Goal: Task Accomplishment & Management: Use online tool/utility

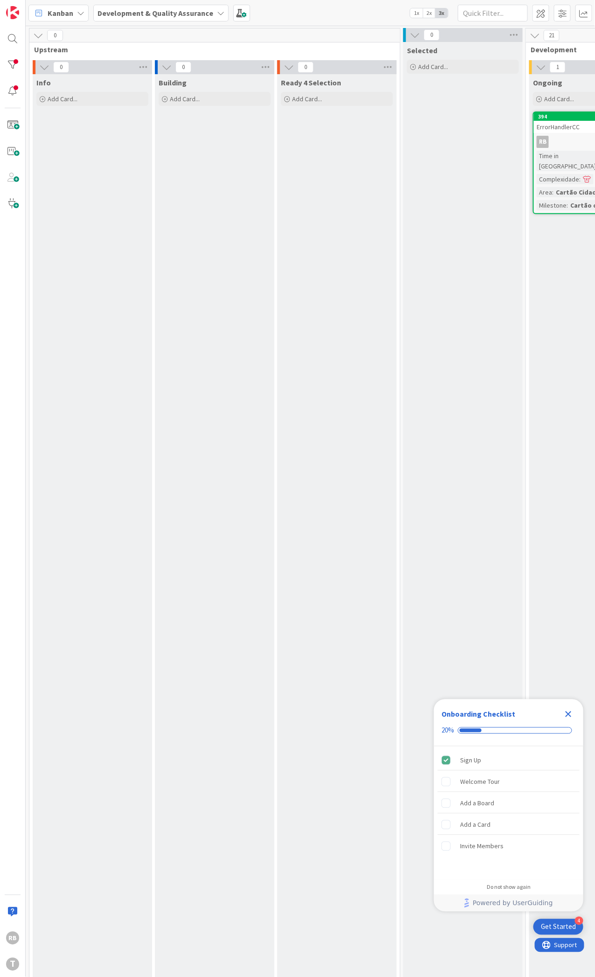
click at [564, 136] on div "RB" at bounding box center [589, 142] width 110 height 12
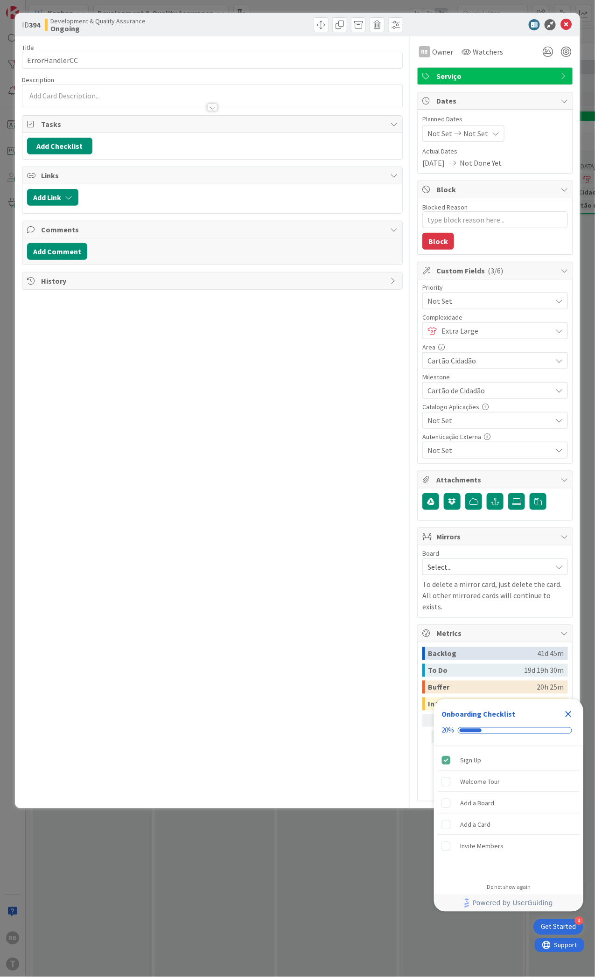
type textarea "x"
click at [48, 249] on button "Add Comment" at bounding box center [57, 251] width 60 height 17
click at [48, 286] on p at bounding box center [212, 282] width 362 height 11
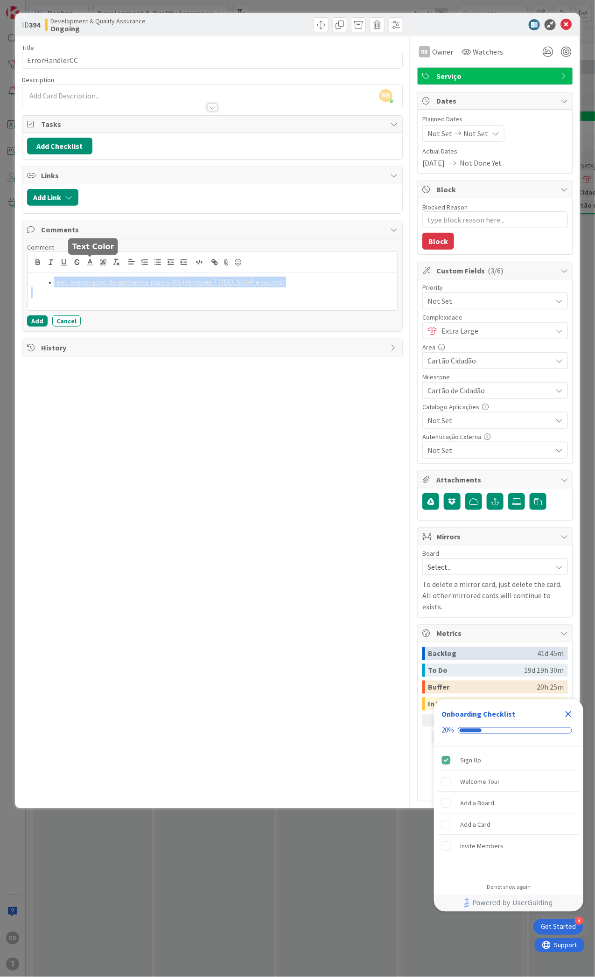
click at [92, 265] on icon at bounding box center [90, 262] width 8 height 8
click at [140, 272] on span at bounding box center [137, 274] width 7 height 7
click at [126, 294] on p at bounding box center [212, 293] width 362 height 11
click at [37, 320] on button "Add" at bounding box center [37, 321] width 21 height 11
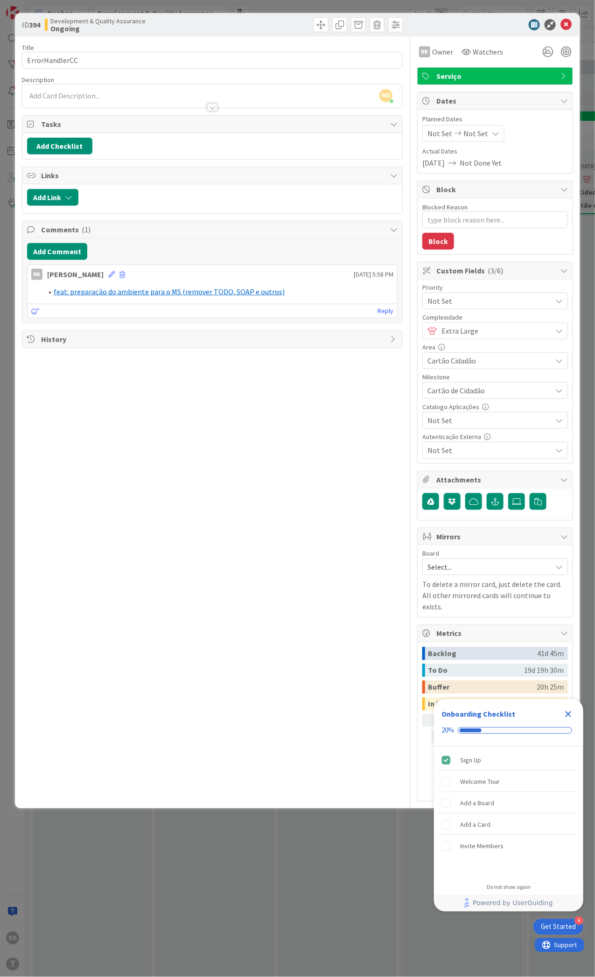
click at [58, 136] on div "Add Checklist" at bounding box center [212, 146] width 380 height 26
click at [63, 144] on button "Add Checklist" at bounding box center [59, 146] width 65 height 17
click at [47, 228] on link "Load template" at bounding box center [56, 230] width 48 height 9
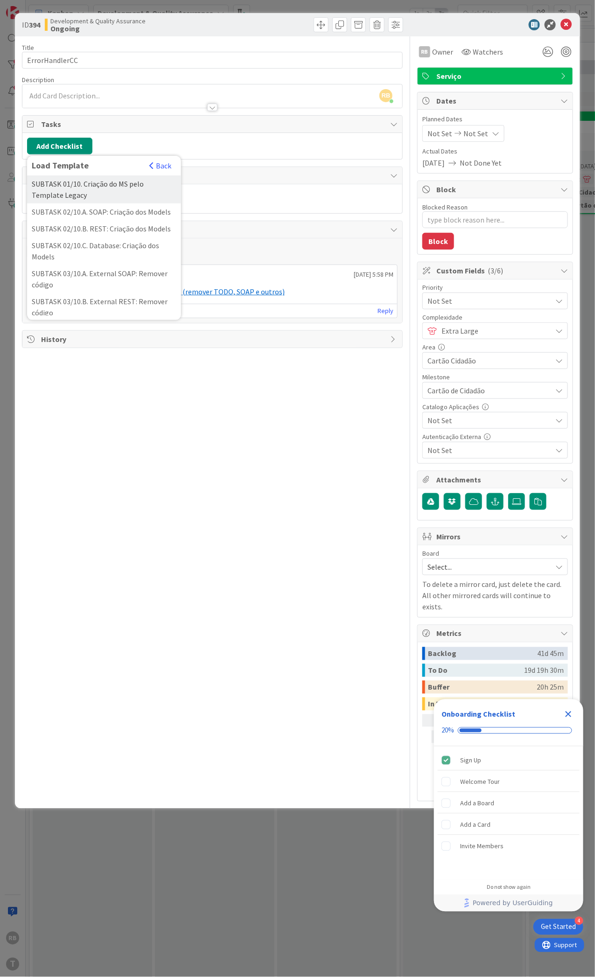
click at [72, 187] on div "SUBTASK 01/10. Criação do MS pelo Template Legacy" at bounding box center [104, 190] width 154 height 28
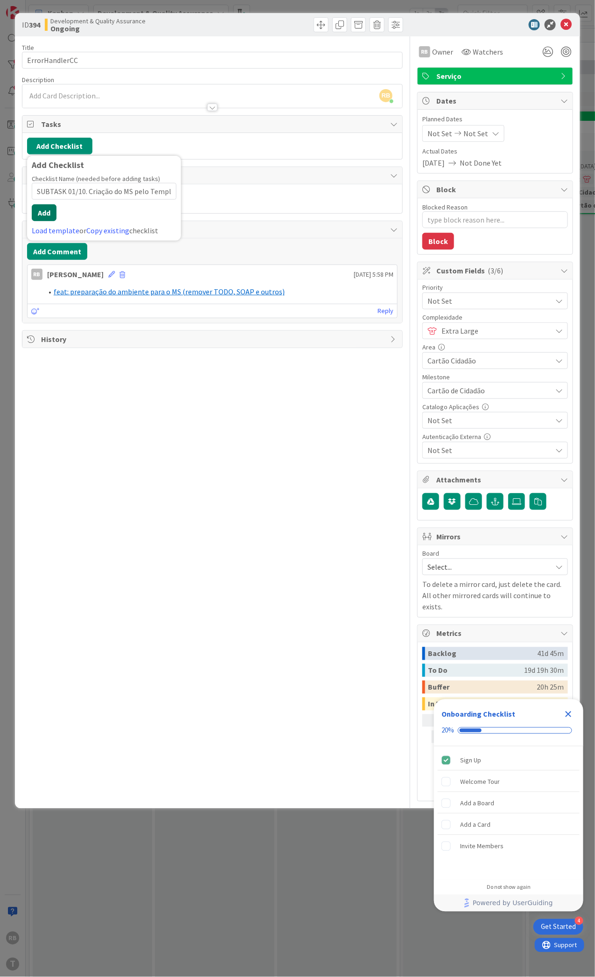
click at [42, 211] on button "Add" at bounding box center [44, 212] width 25 height 17
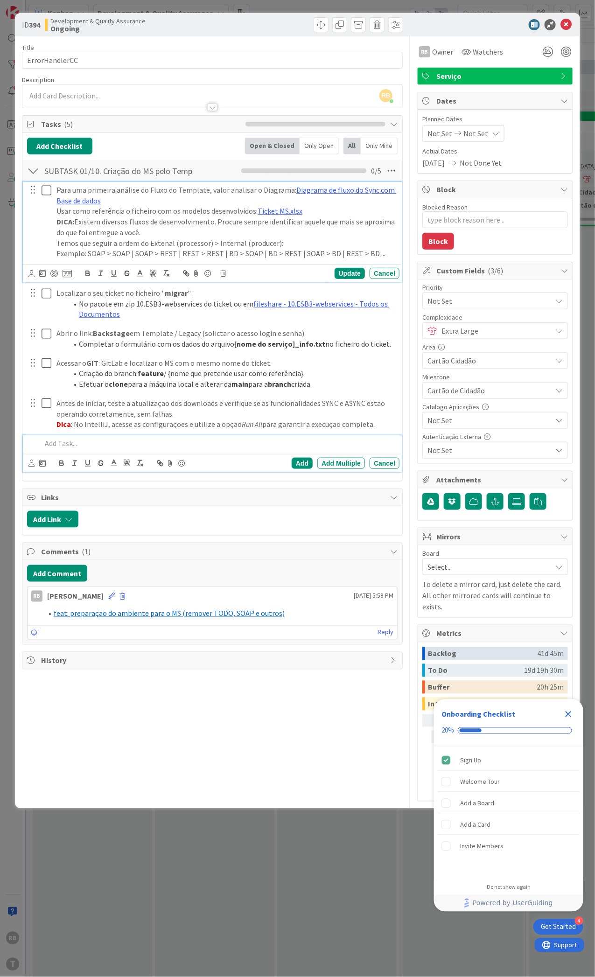
click at [48, 189] on icon at bounding box center [47, 190] width 10 height 11
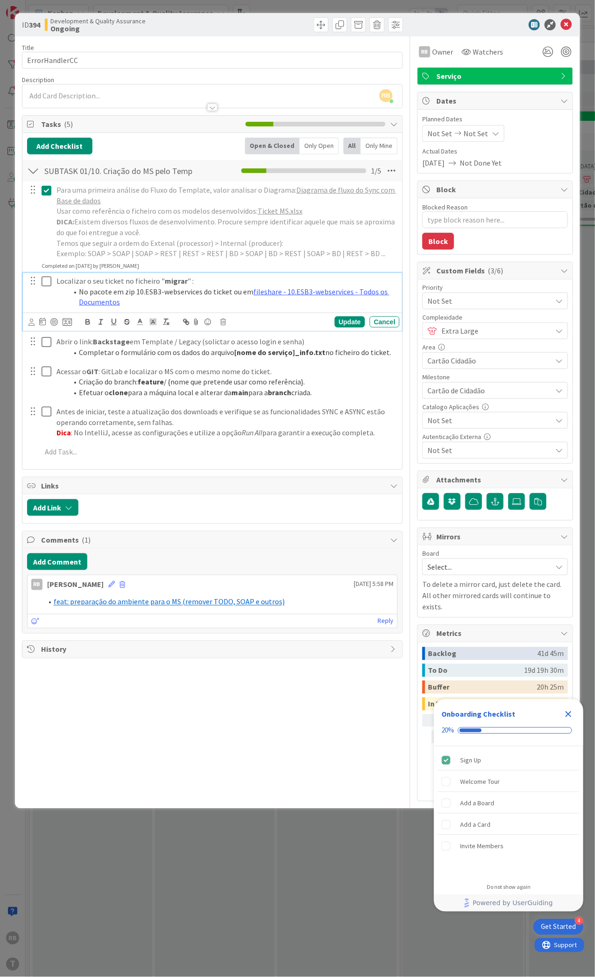
click at [45, 280] on icon at bounding box center [47, 281] width 10 height 11
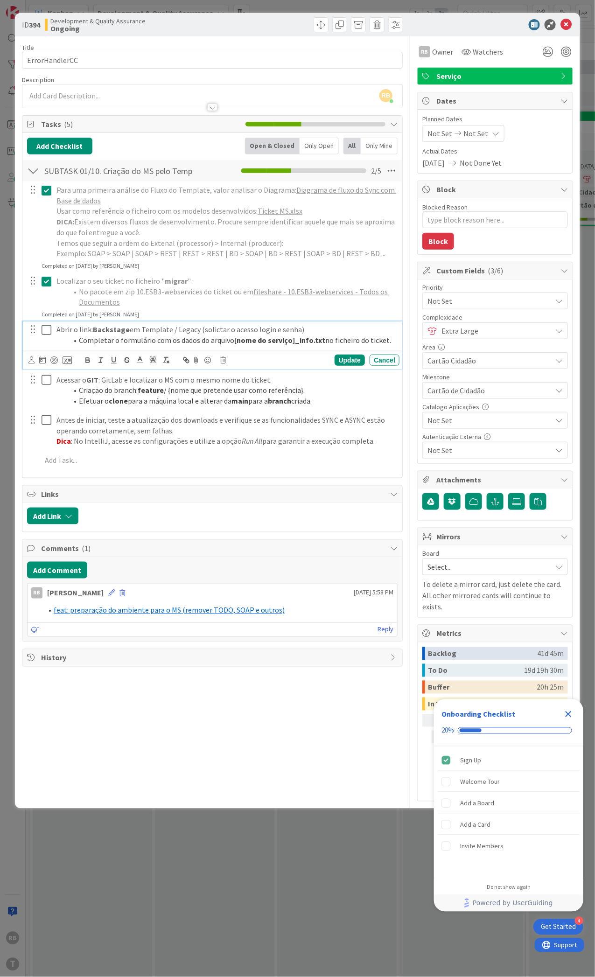
click at [44, 327] on icon at bounding box center [47, 329] width 10 height 11
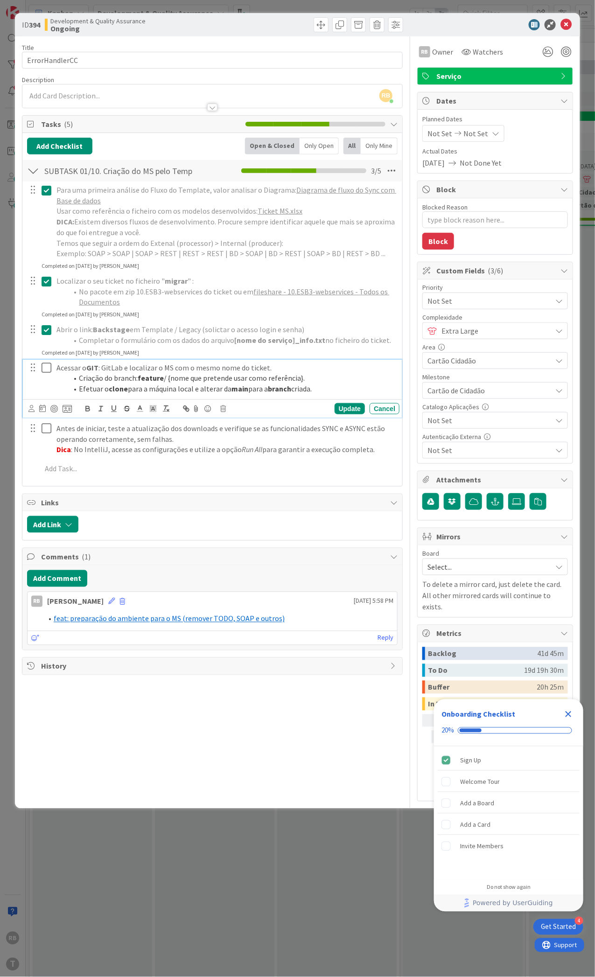
click at [47, 369] on icon at bounding box center [47, 367] width 10 height 11
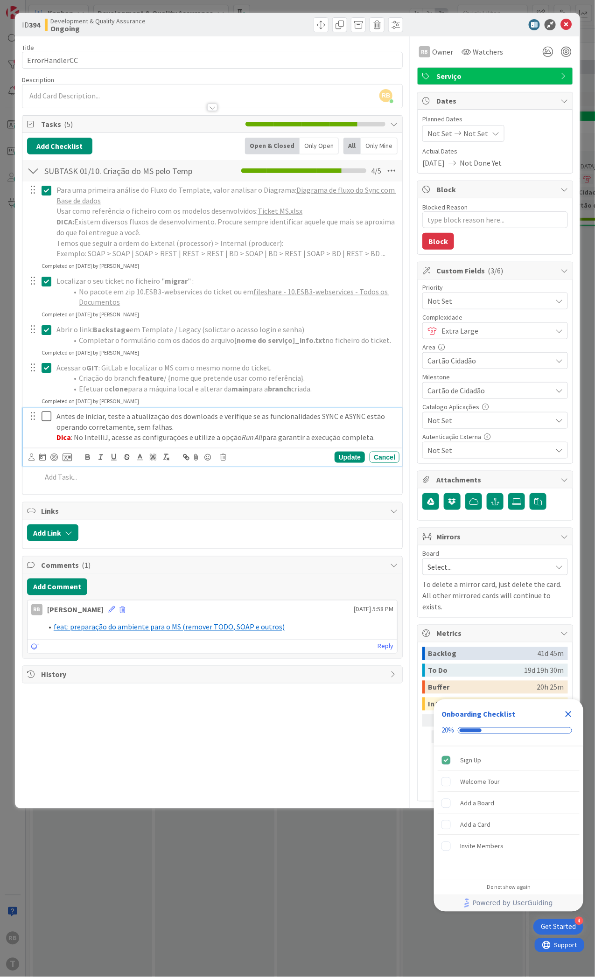
click at [45, 419] on icon at bounding box center [47, 416] width 10 height 11
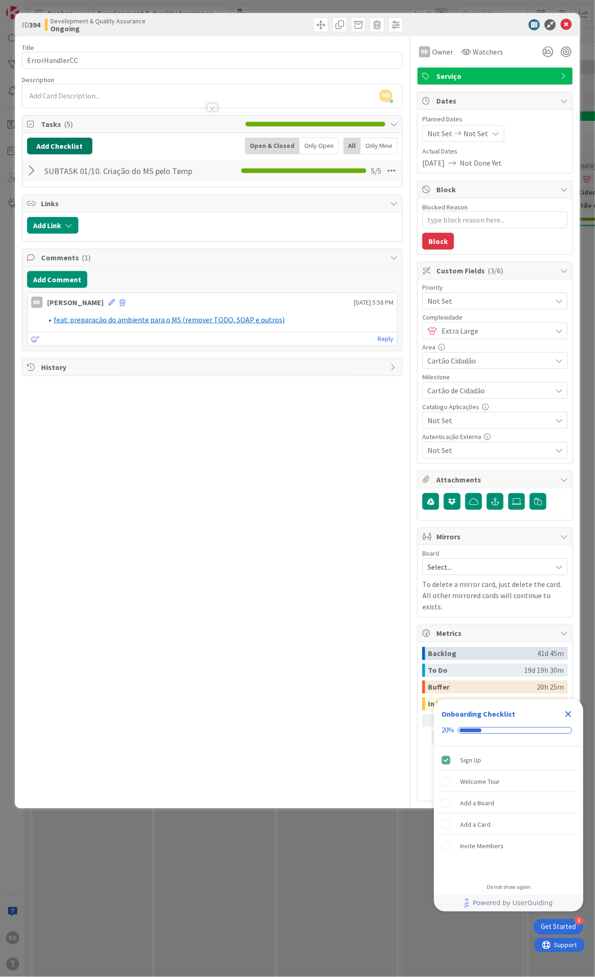
click at [54, 149] on button "Add Checklist" at bounding box center [59, 146] width 65 height 17
click at [44, 232] on link "Load template" at bounding box center [56, 230] width 48 height 9
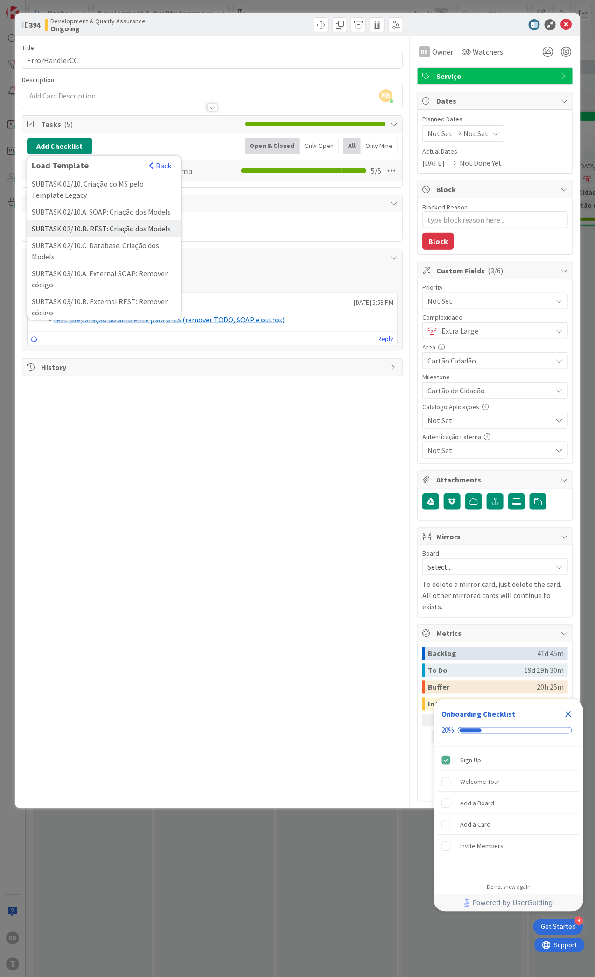
click at [60, 237] on div "SUBTASK 02/10.B. REST: Criação dos Models" at bounding box center [104, 228] width 154 height 17
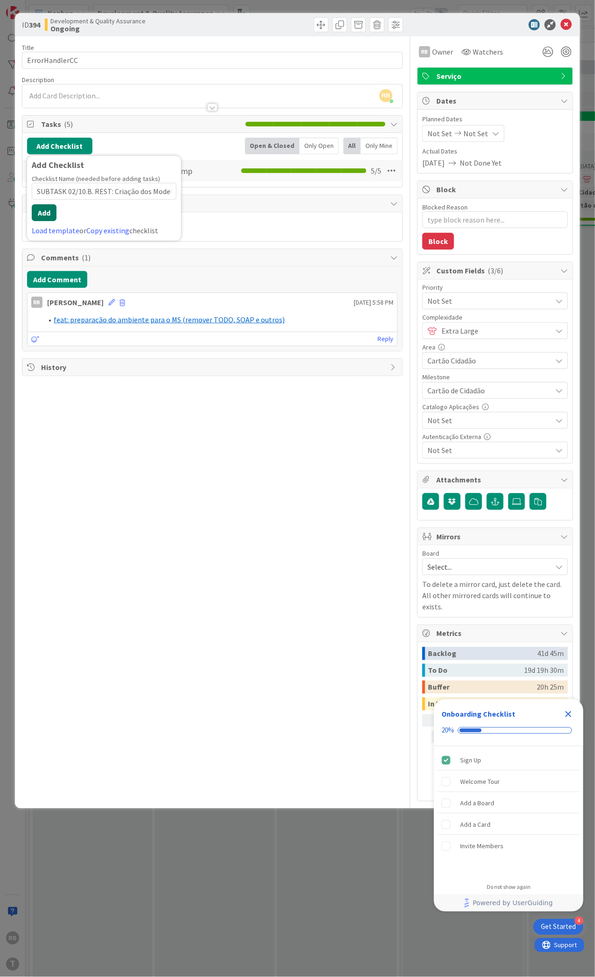
click at [49, 212] on button "Add" at bounding box center [44, 212] width 25 height 17
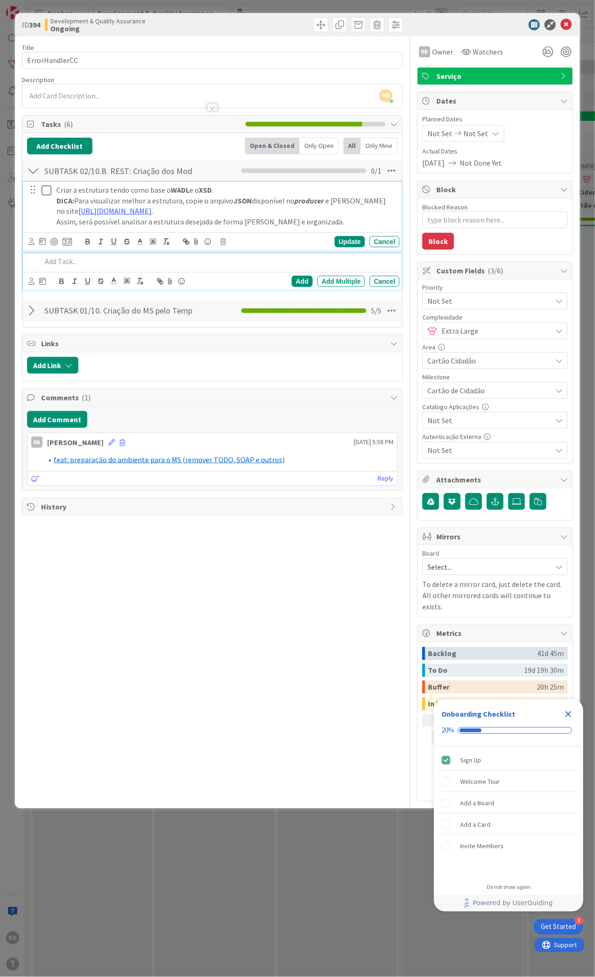
click at [45, 189] on icon at bounding box center [47, 190] width 10 height 11
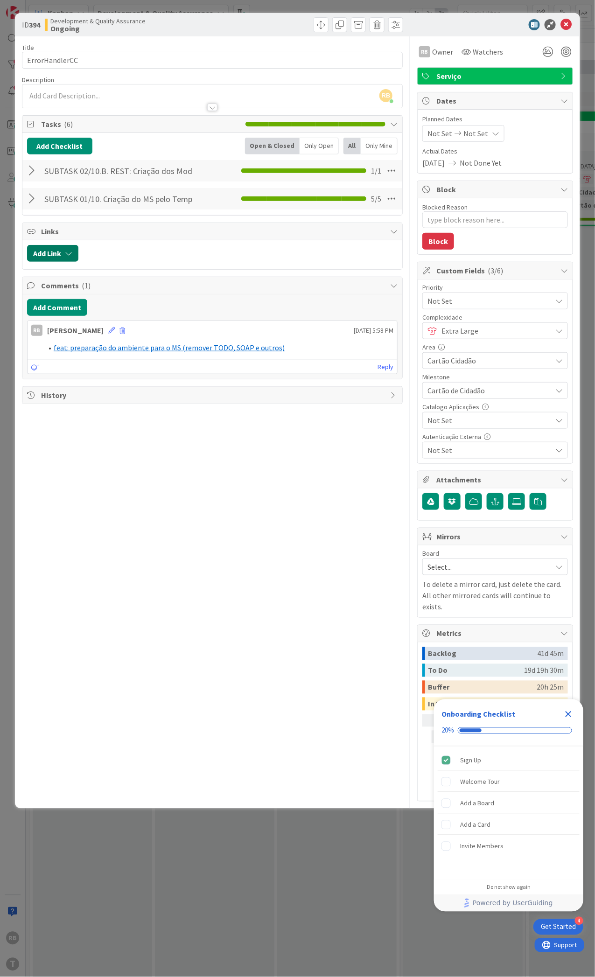
drag, startPoint x: 45, startPoint y: 250, endPoint x: 54, endPoint y: 211, distance: 40.2
click at [54, 211] on div "Title 14 / 128 ErrorHandlerCC Description RB Renato Barros just joined RB Owner…" at bounding box center [212, 419] width 381 height 766
click at [43, 144] on button "Add Checklist" at bounding box center [59, 146] width 65 height 17
click at [43, 214] on button "Add" at bounding box center [44, 212] width 25 height 17
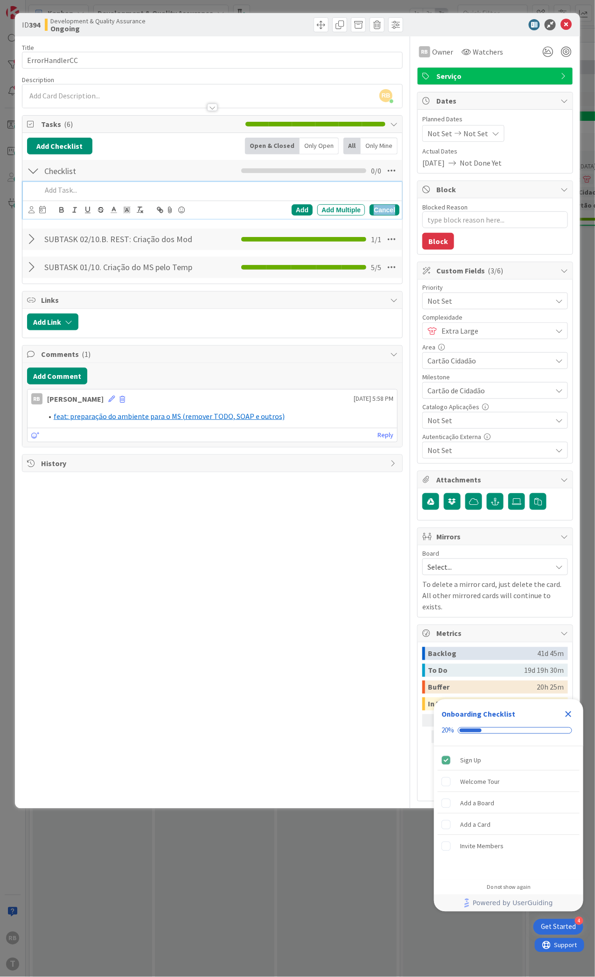
click at [379, 208] on div "Cancel" at bounding box center [385, 209] width 30 height 11
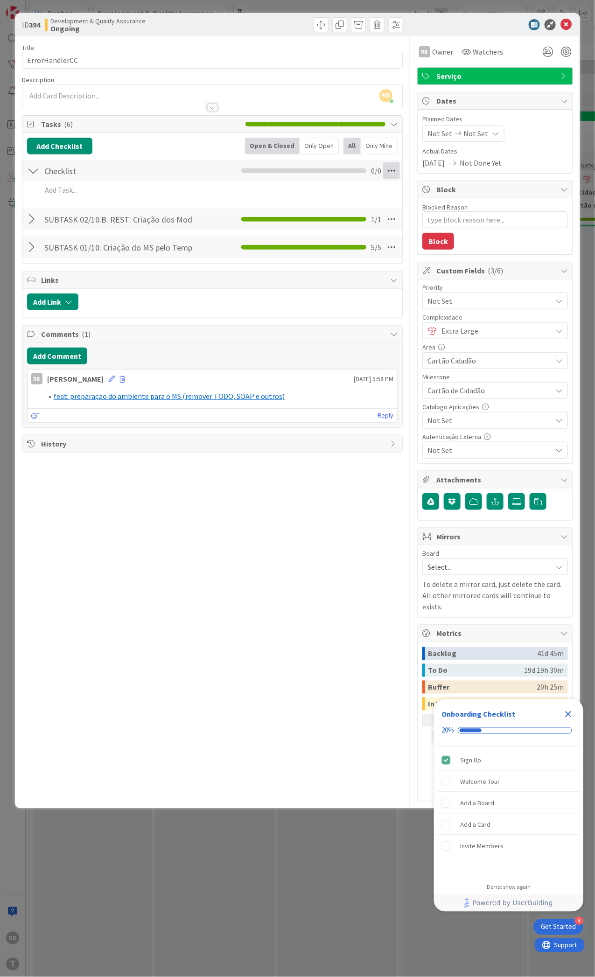
click at [393, 176] on icon at bounding box center [391, 170] width 17 height 17
click at [319, 241] on link "Delete Checklist" at bounding box center [328, 246] width 140 height 14
click at [286, 216] on button "Delete" at bounding box center [284, 215] width 35 height 17
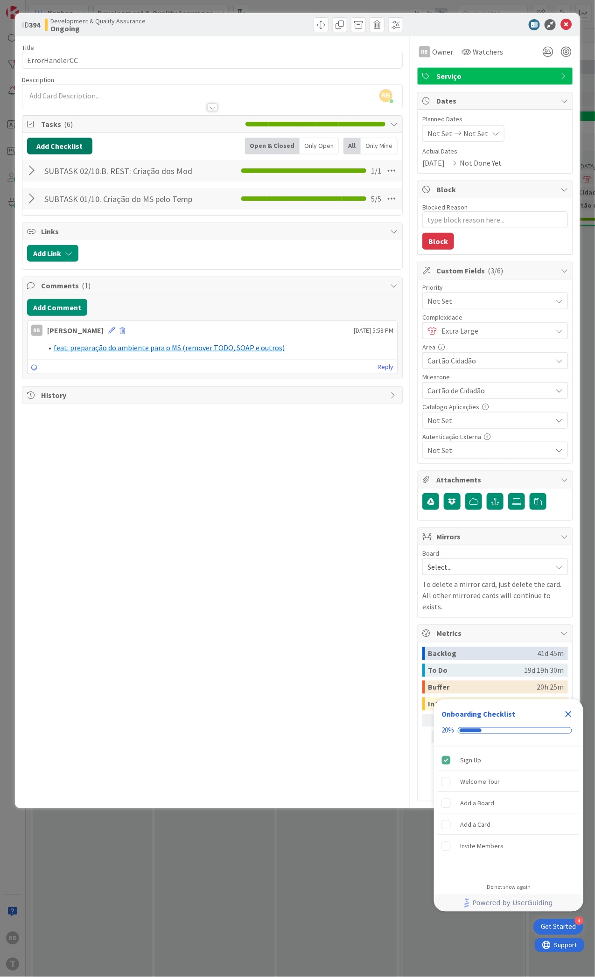
click at [42, 142] on button "Add Checklist" at bounding box center [59, 146] width 65 height 17
click at [53, 226] on link "Load template" at bounding box center [56, 230] width 48 height 9
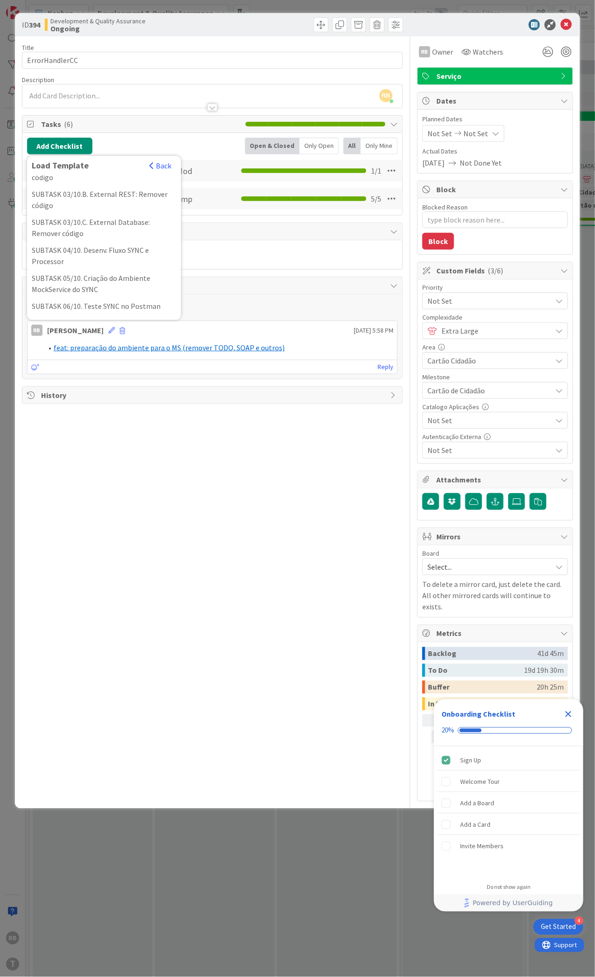
scroll to position [124, 0]
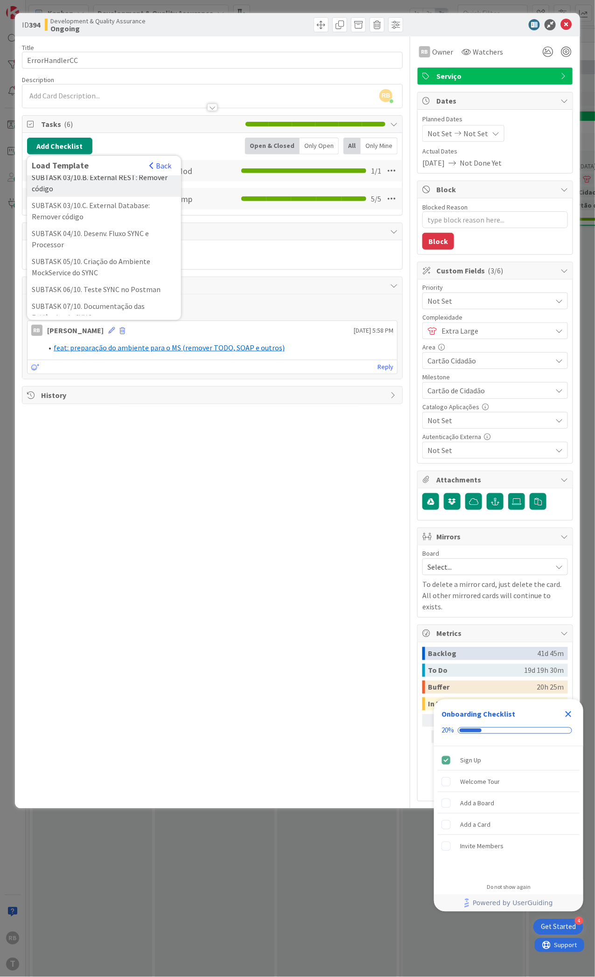
click at [100, 197] on div "SUBTASK 03/10.B. External REST: Remover código" at bounding box center [104, 183] width 154 height 28
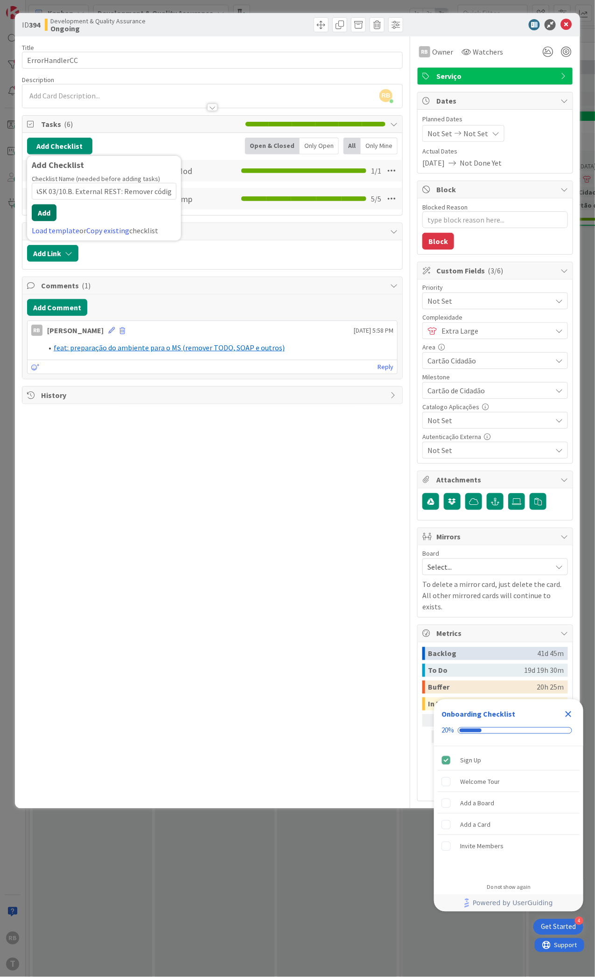
scroll to position [0, 0]
click at [42, 211] on button "Add" at bounding box center [44, 212] width 25 height 17
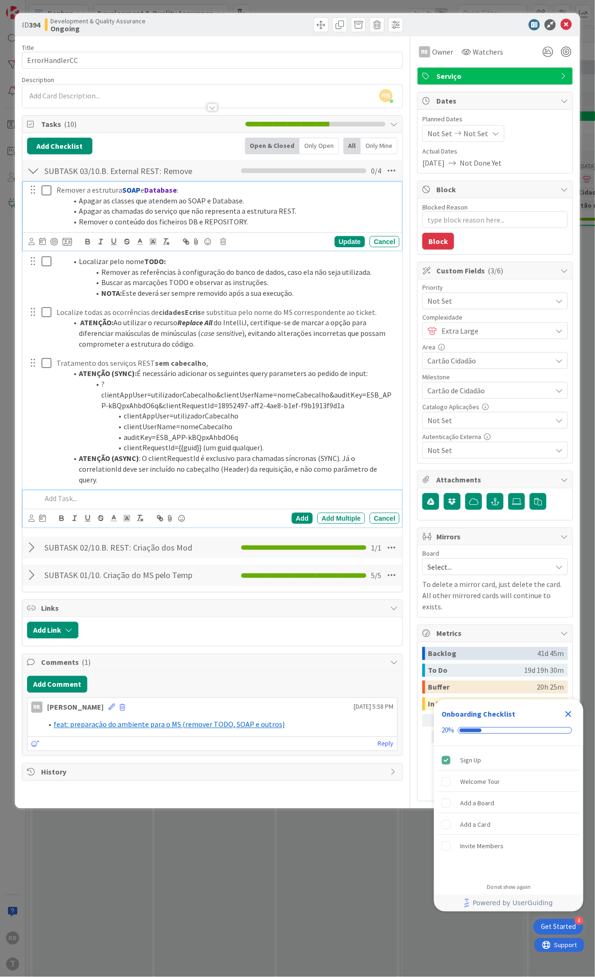
click at [42, 188] on icon at bounding box center [47, 190] width 10 height 11
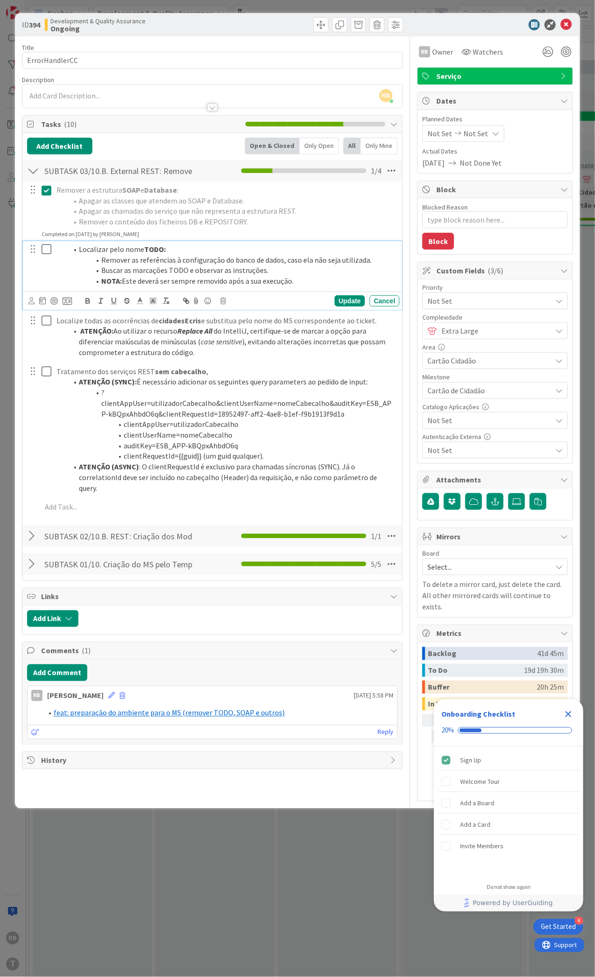
click at [47, 246] on icon at bounding box center [47, 249] width 10 height 11
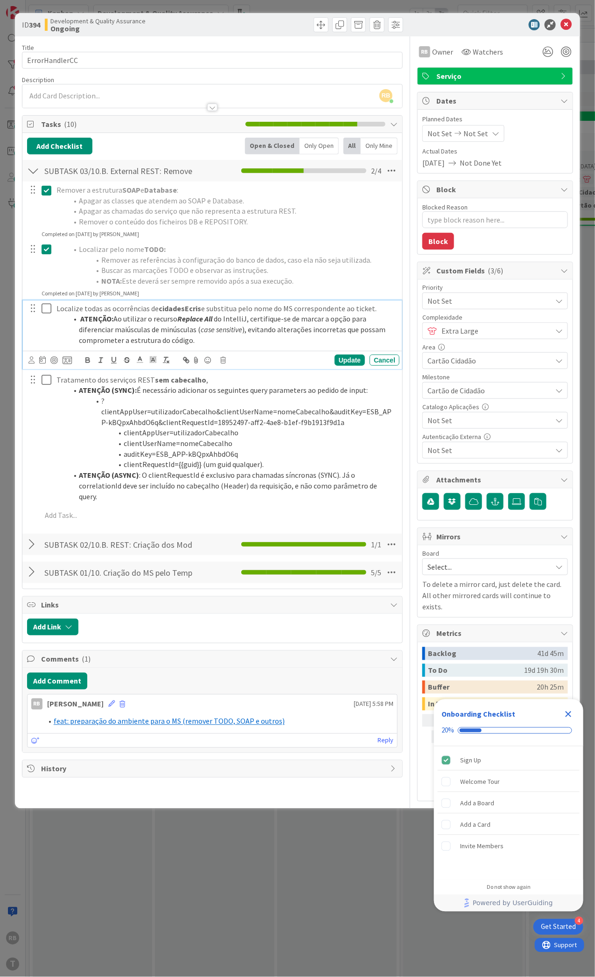
click at [43, 316] on button at bounding box center [47, 309] width 11 height 15
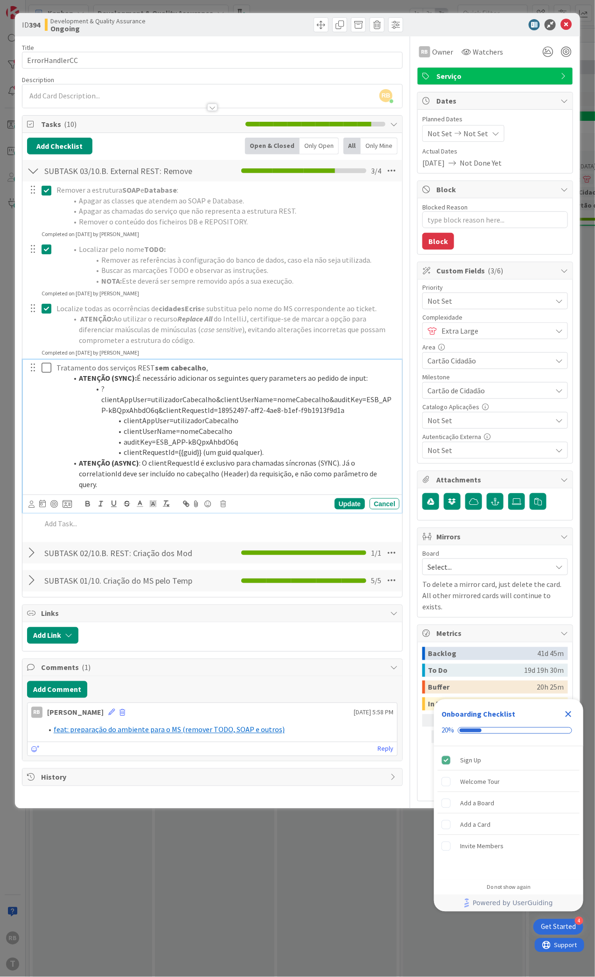
click at [43, 367] on icon at bounding box center [47, 367] width 10 height 11
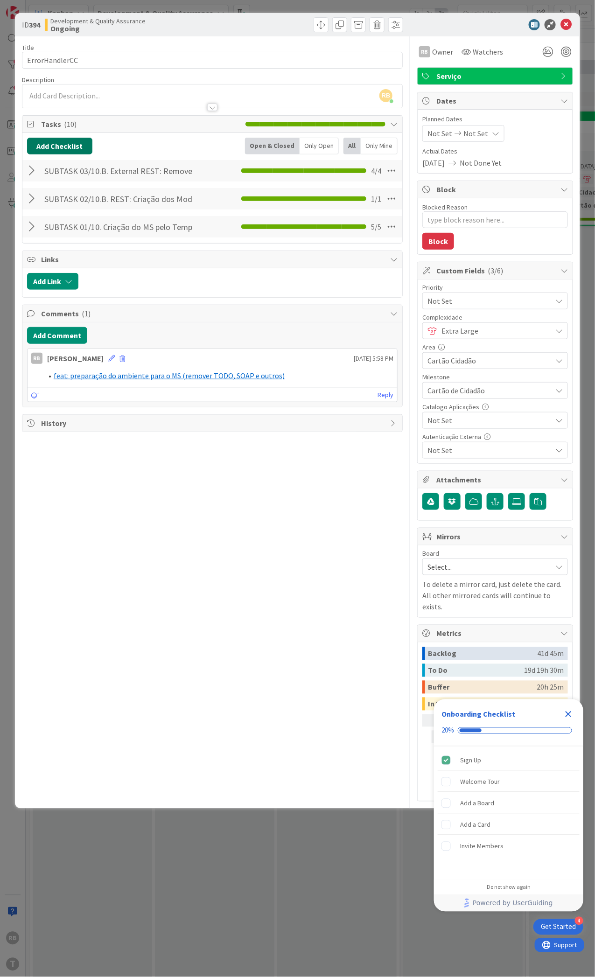
click at [47, 144] on button "Add Checklist" at bounding box center [59, 146] width 65 height 17
click at [56, 231] on link "Load template" at bounding box center [56, 230] width 48 height 9
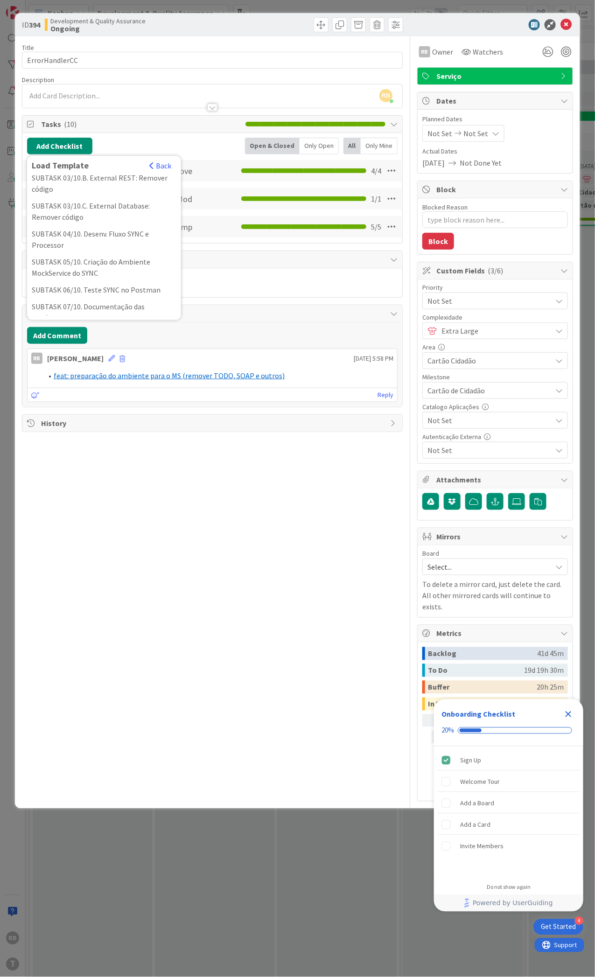
scroll to position [124, 0]
click at [87, 253] on div "SUBTASK 04/10. Desenv. Fluxo SYNC e Processor" at bounding box center [104, 239] width 154 height 28
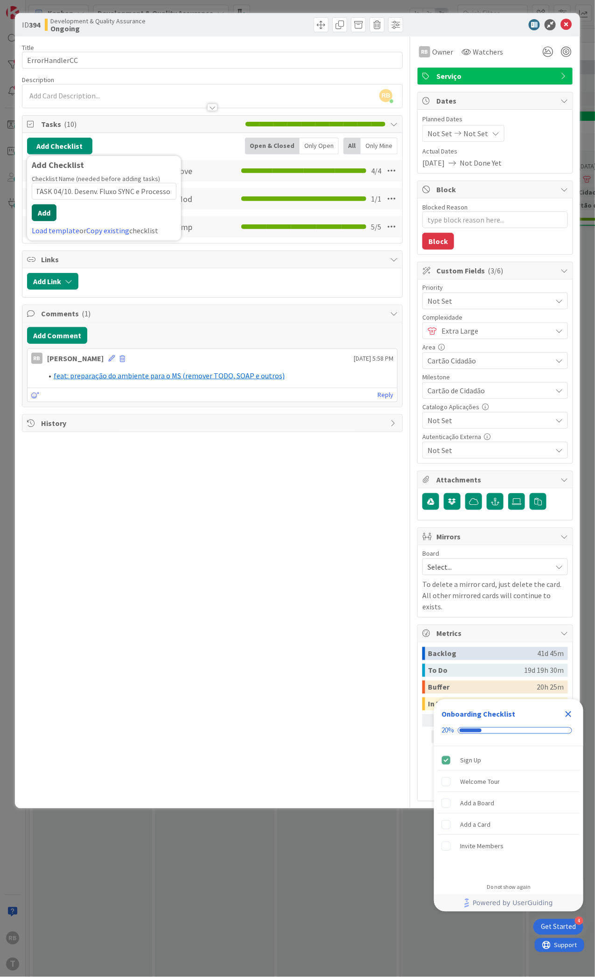
scroll to position [0, 0]
click at [48, 213] on button "Add" at bounding box center [44, 212] width 25 height 17
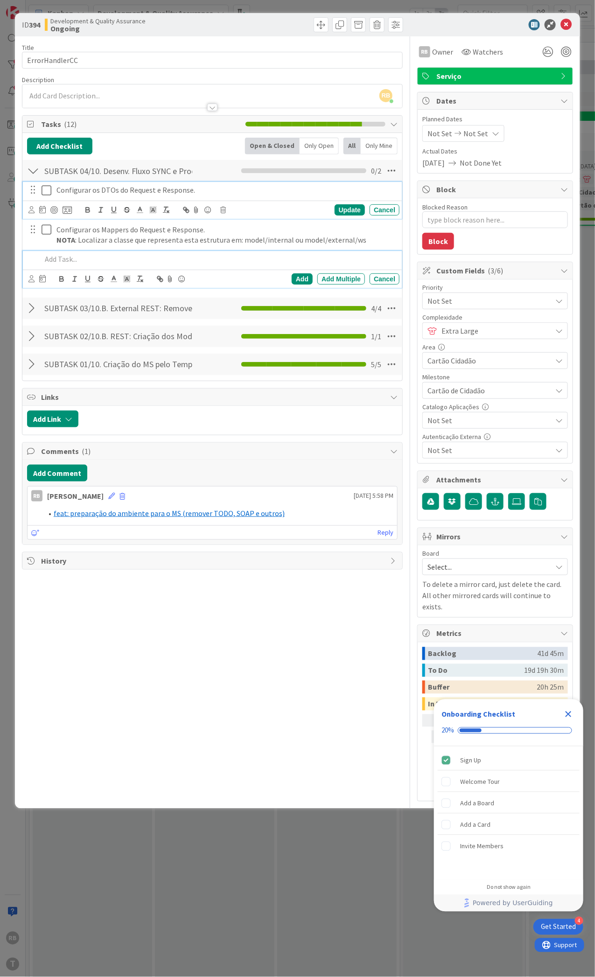
click at [44, 186] on icon at bounding box center [47, 190] width 10 height 11
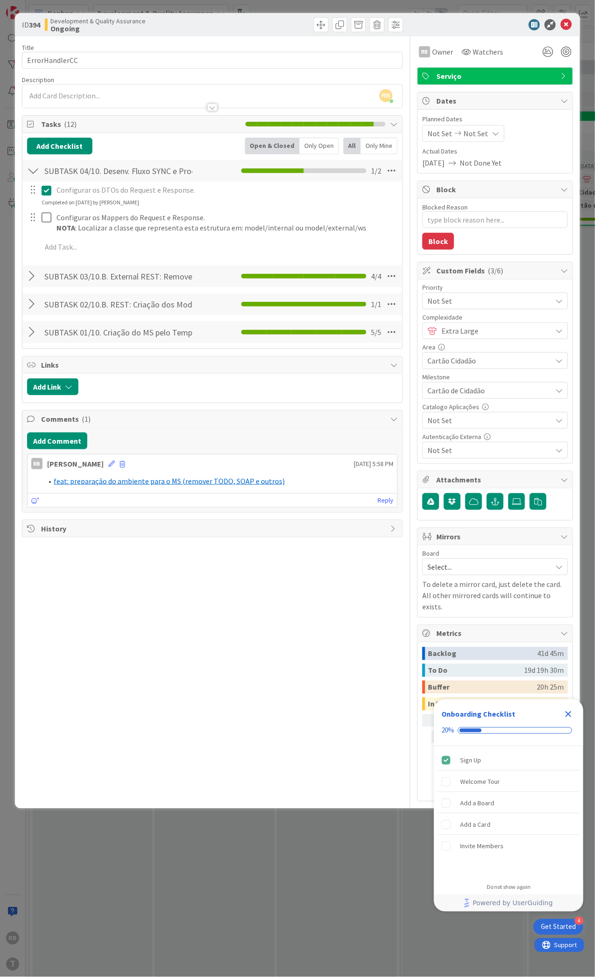
click at [45, 185] on icon at bounding box center [47, 190] width 10 height 11
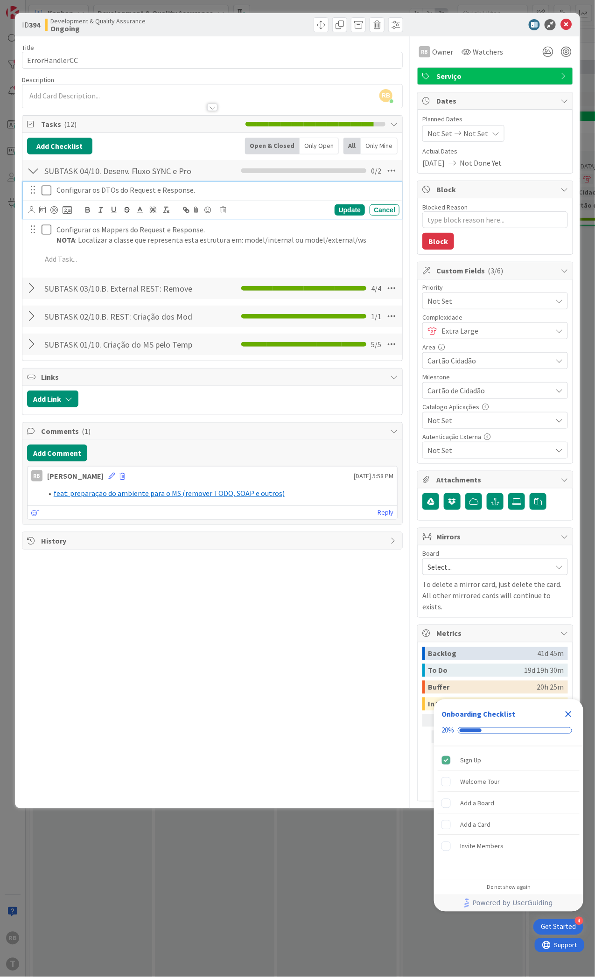
type textarea "x"
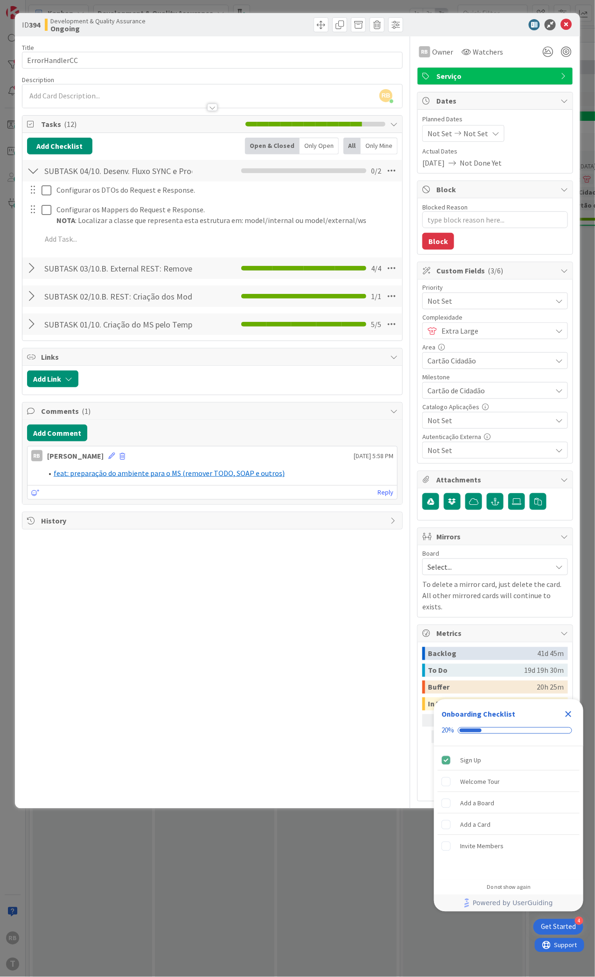
click at [103, 602] on div "Title 14 / 128 ErrorHandlerCC Description RB Renato Barros just joined RB Owner…" at bounding box center [212, 419] width 381 height 766
click at [565, 24] on icon at bounding box center [566, 24] width 11 height 11
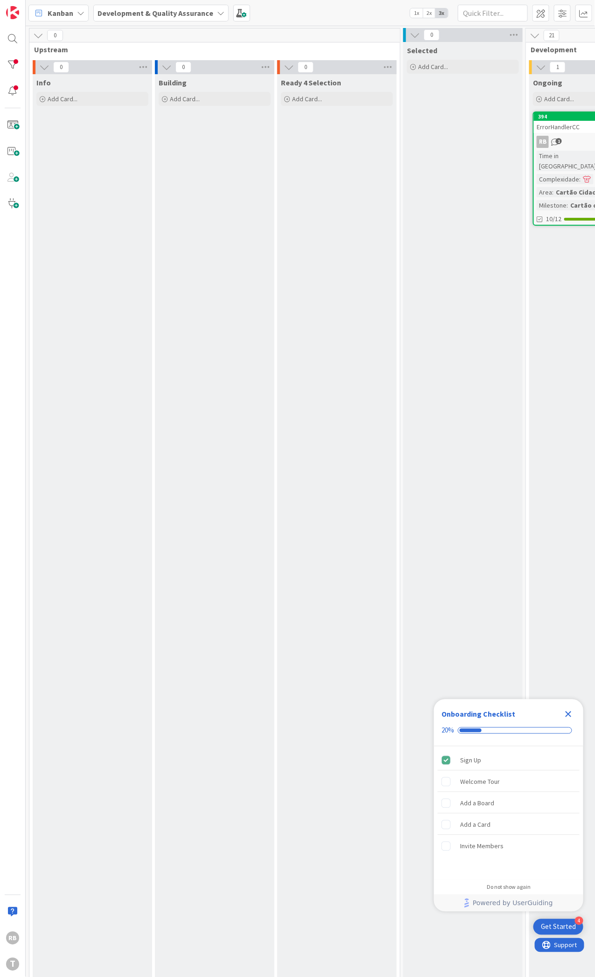
click at [513, 214] on div "Selected Add Card..." at bounding box center [462, 678] width 119 height 1272
